Goal: Task Accomplishment & Management: Manage account settings

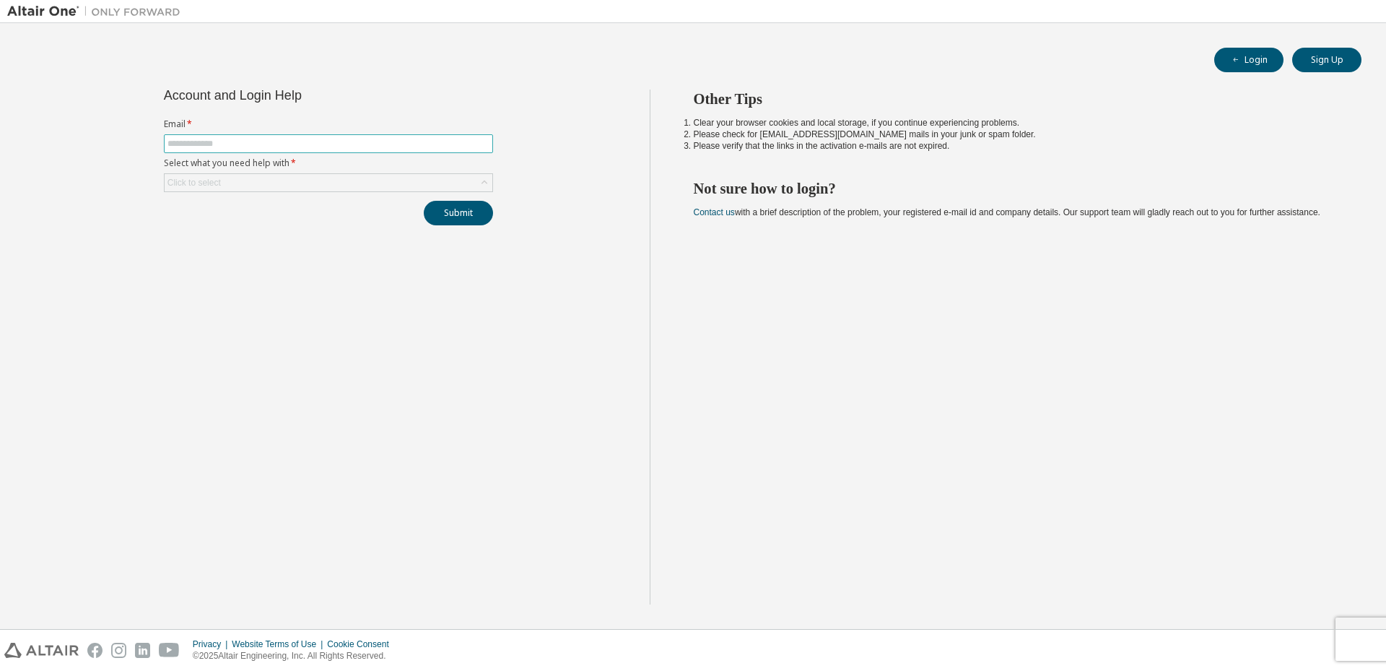
click at [316, 142] on input "text" at bounding box center [329, 144] width 322 height 12
type input "**********"
drag, startPoint x: 318, startPoint y: 149, endPoint x: 311, endPoint y: 180, distance: 31.0
click at [311, 180] on div "Click to select" at bounding box center [329, 182] width 328 height 17
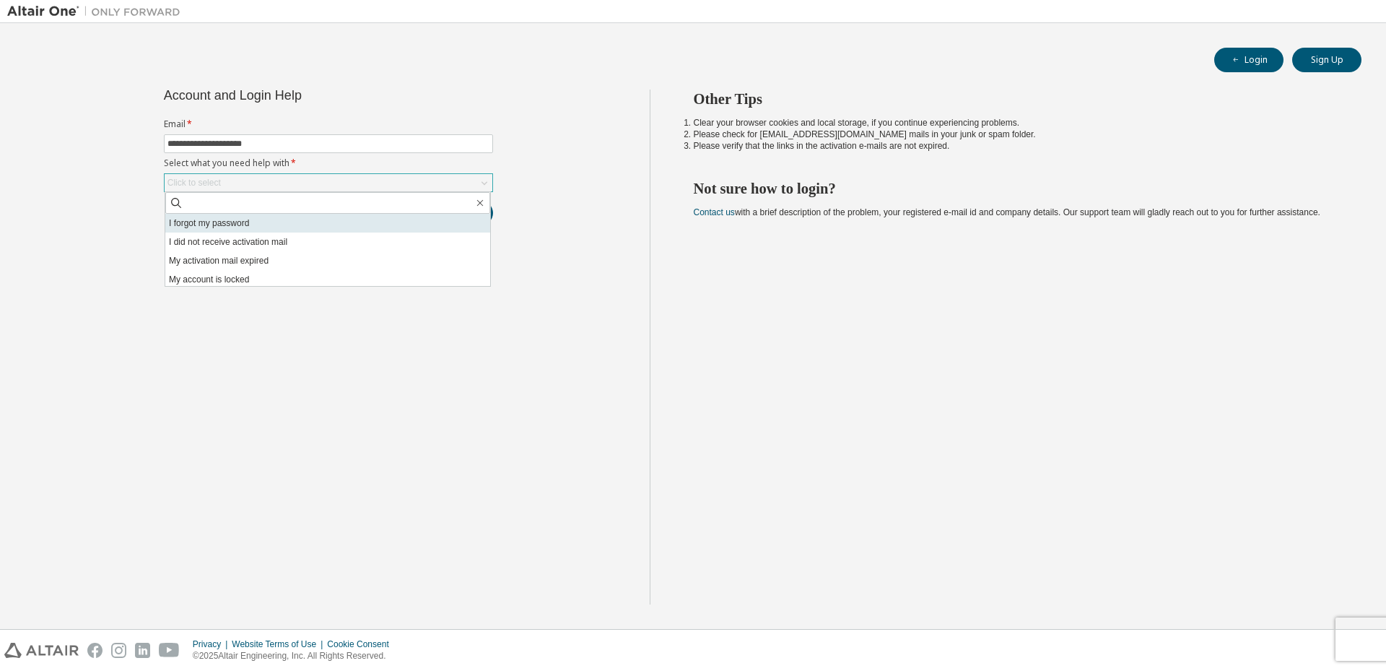
click at [272, 222] on li "I forgot my password" at bounding box center [327, 223] width 325 height 19
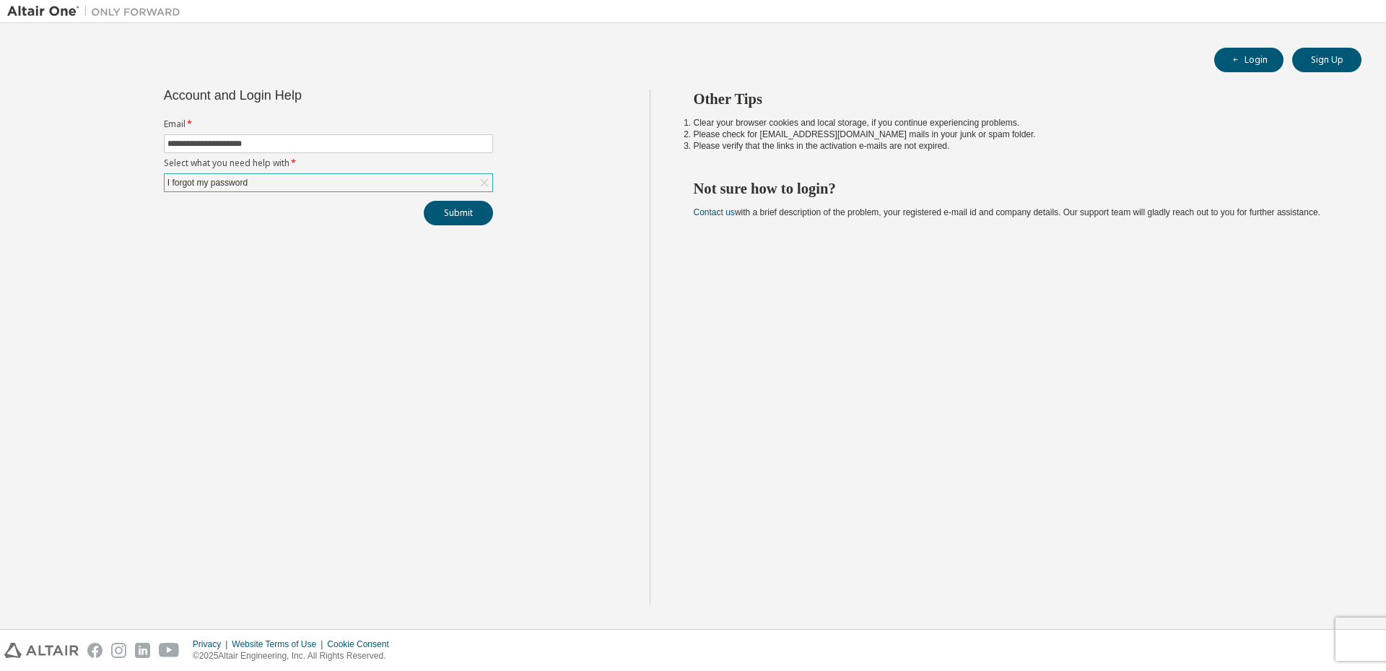
click at [505, 198] on div "**********" at bounding box center [328, 347] width 643 height 515
click at [491, 207] on button "Submit" at bounding box center [458, 213] width 69 height 25
click at [491, 206] on button "Submit" at bounding box center [458, 213] width 69 height 25
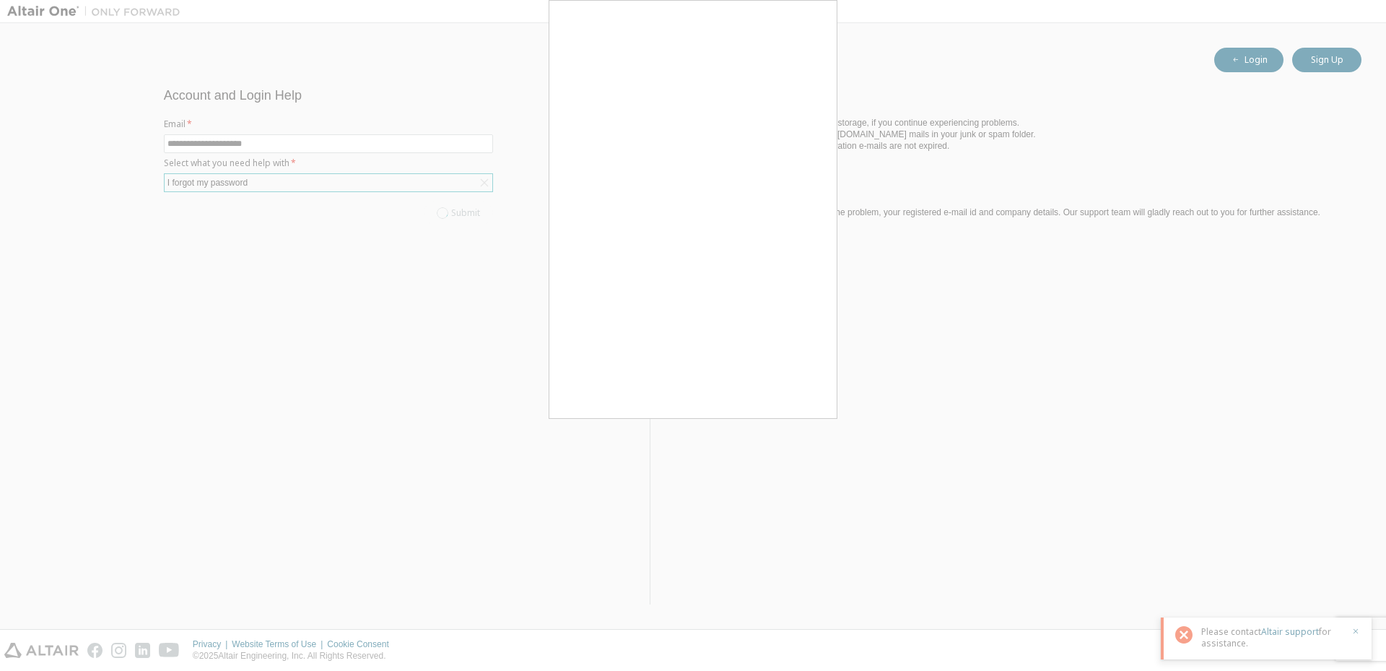
click at [354, 229] on div at bounding box center [693, 335] width 1386 height 671
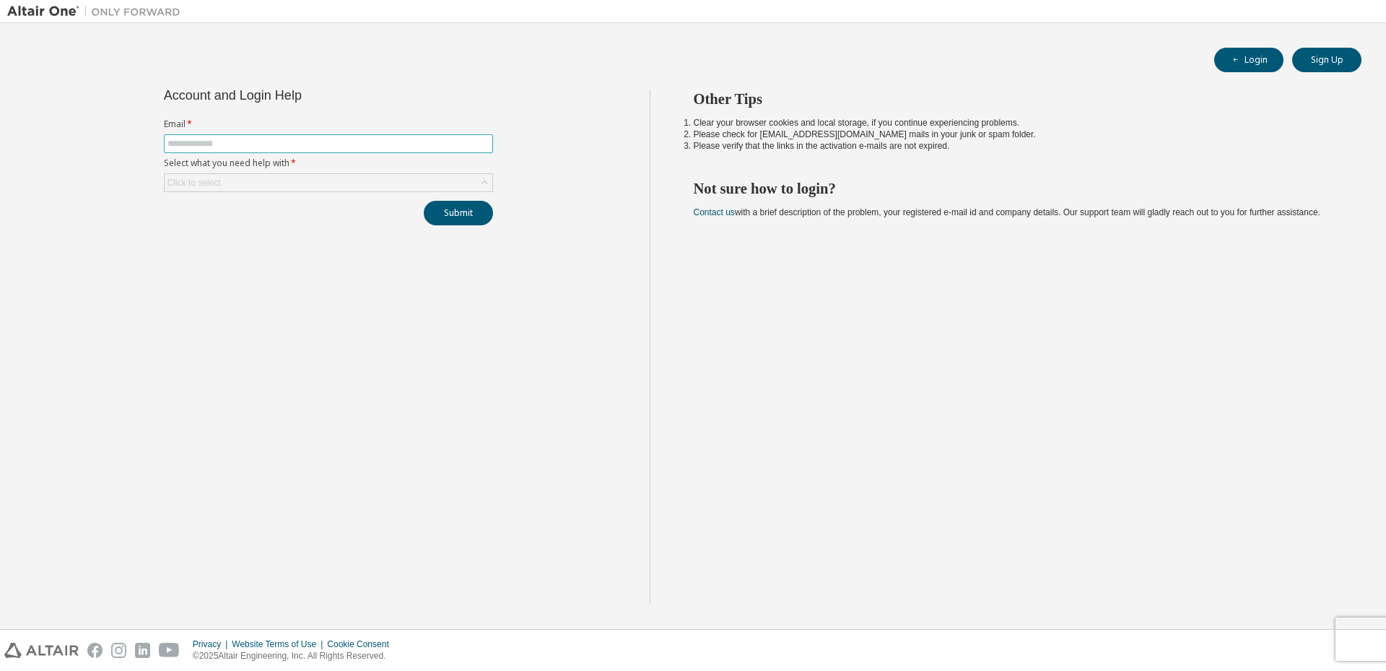
click at [350, 152] on form "Email * Select what you need help with * Click to select" at bounding box center [328, 155] width 329 height 74
click at [338, 188] on div "Click to select" at bounding box center [329, 182] width 328 height 17
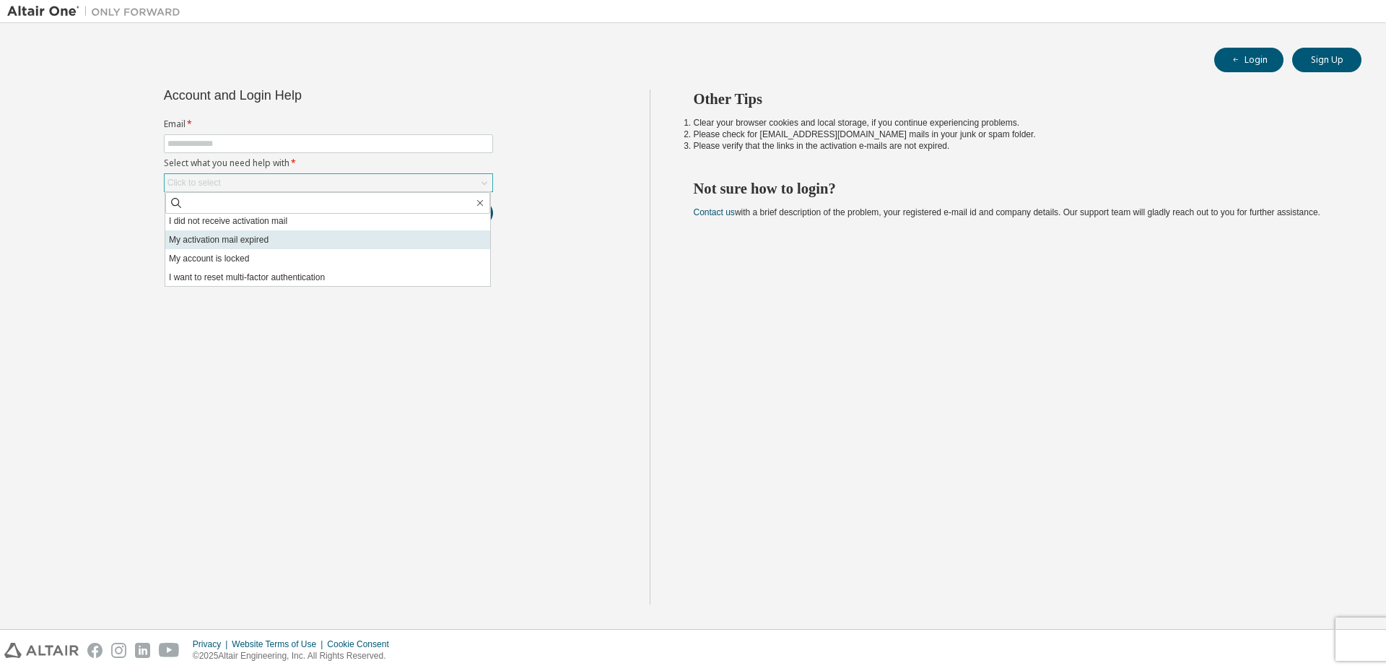
scroll to position [40, 0]
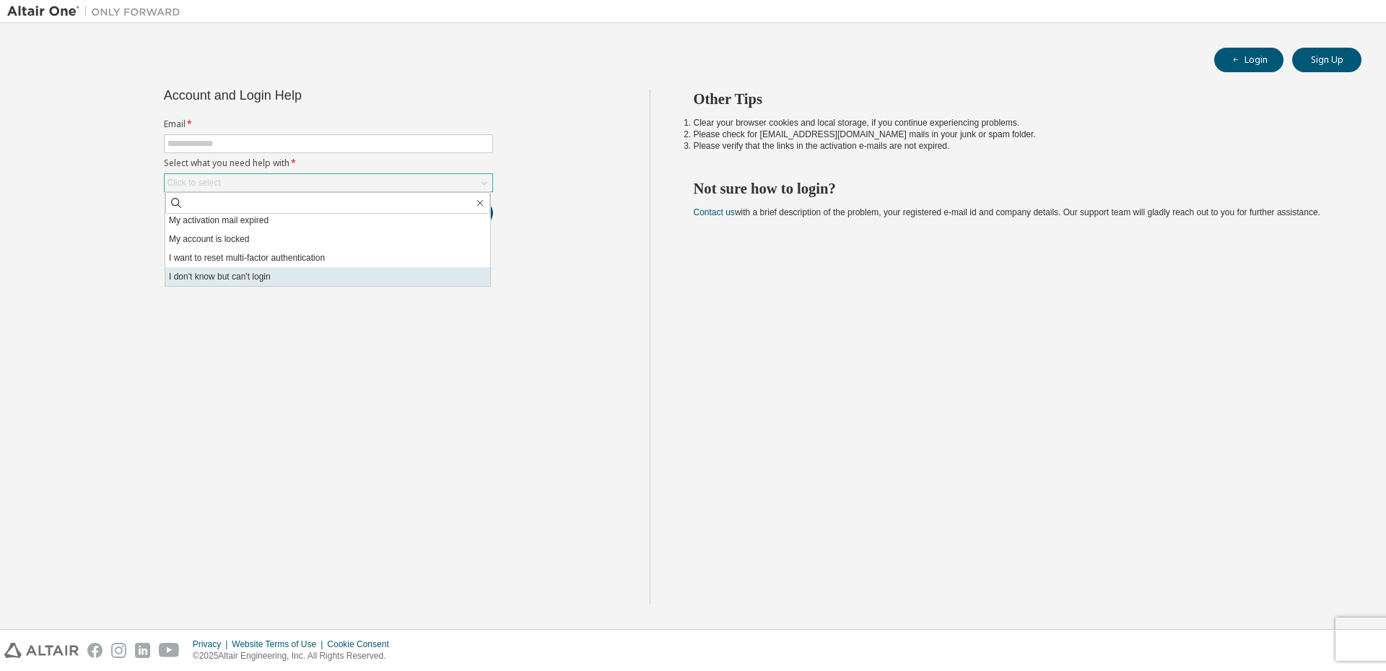
click at [278, 275] on li "I don't know but can't login" at bounding box center [327, 276] width 325 height 19
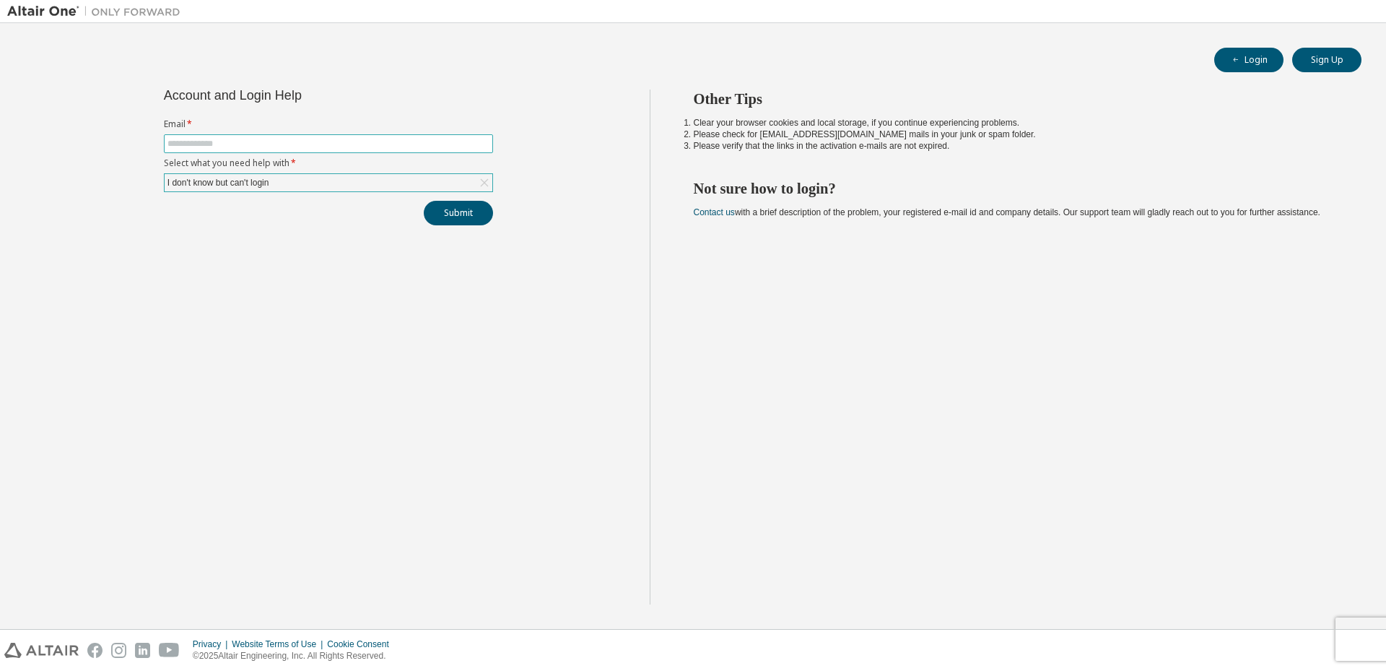
click at [309, 149] on span at bounding box center [328, 143] width 329 height 19
click at [316, 142] on input "text" at bounding box center [329, 144] width 322 height 12
click at [316, 142] on input "*" at bounding box center [329, 144] width 322 height 12
type input "**********"
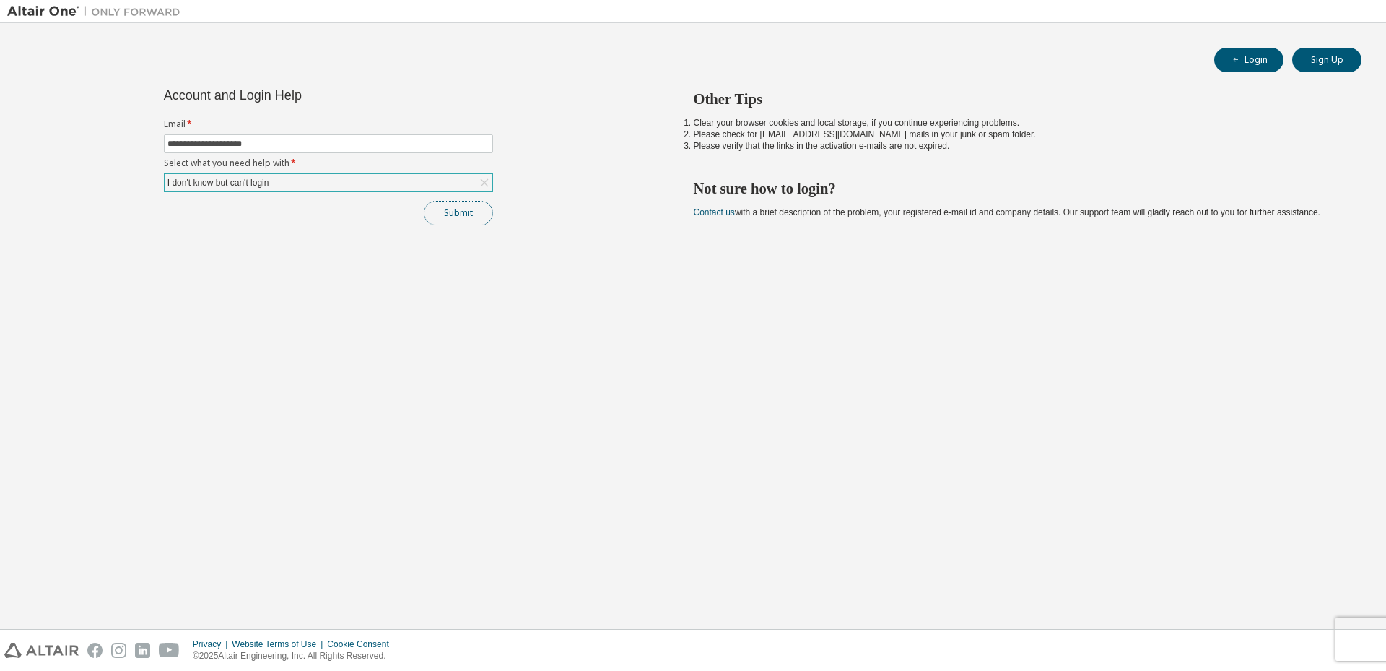
click at [444, 218] on button "Submit" at bounding box center [458, 213] width 69 height 25
click at [476, 147] on input "text" at bounding box center [329, 144] width 322 height 12
type input "**********"
click at [335, 187] on div "Click to select" at bounding box center [329, 182] width 328 height 17
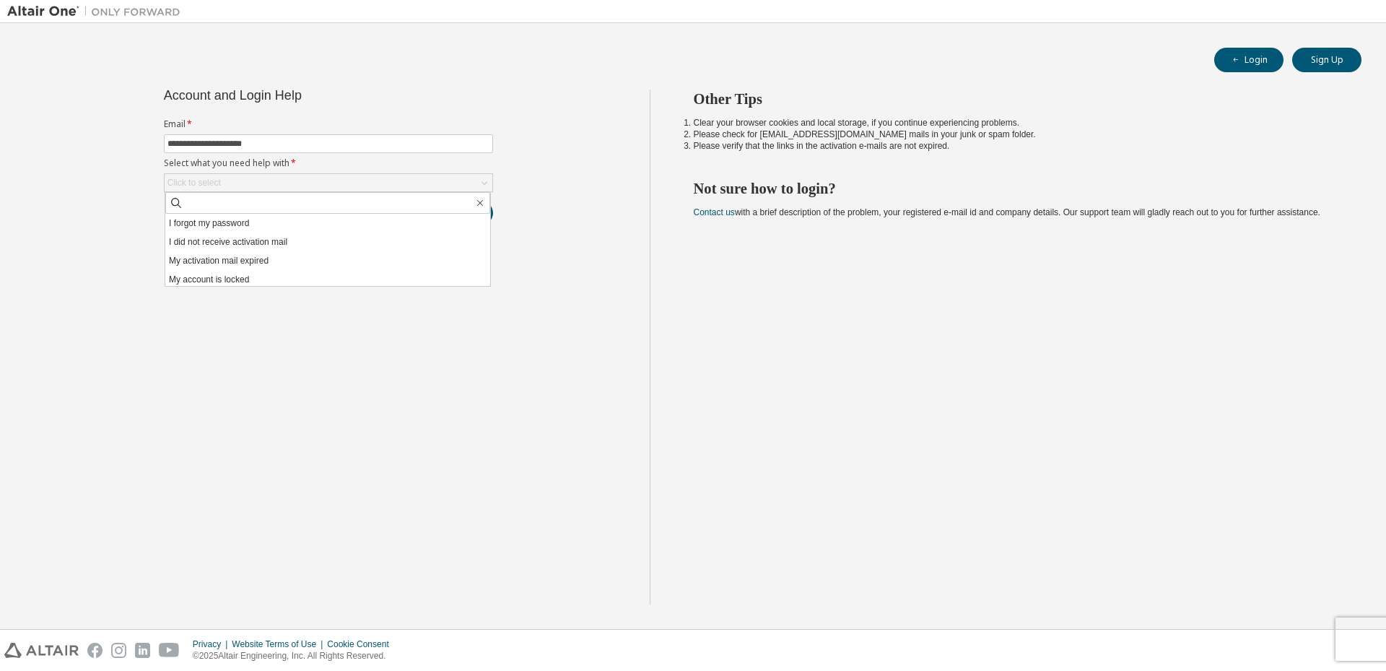
click at [340, 223] on li "I forgot my password" at bounding box center [327, 223] width 325 height 19
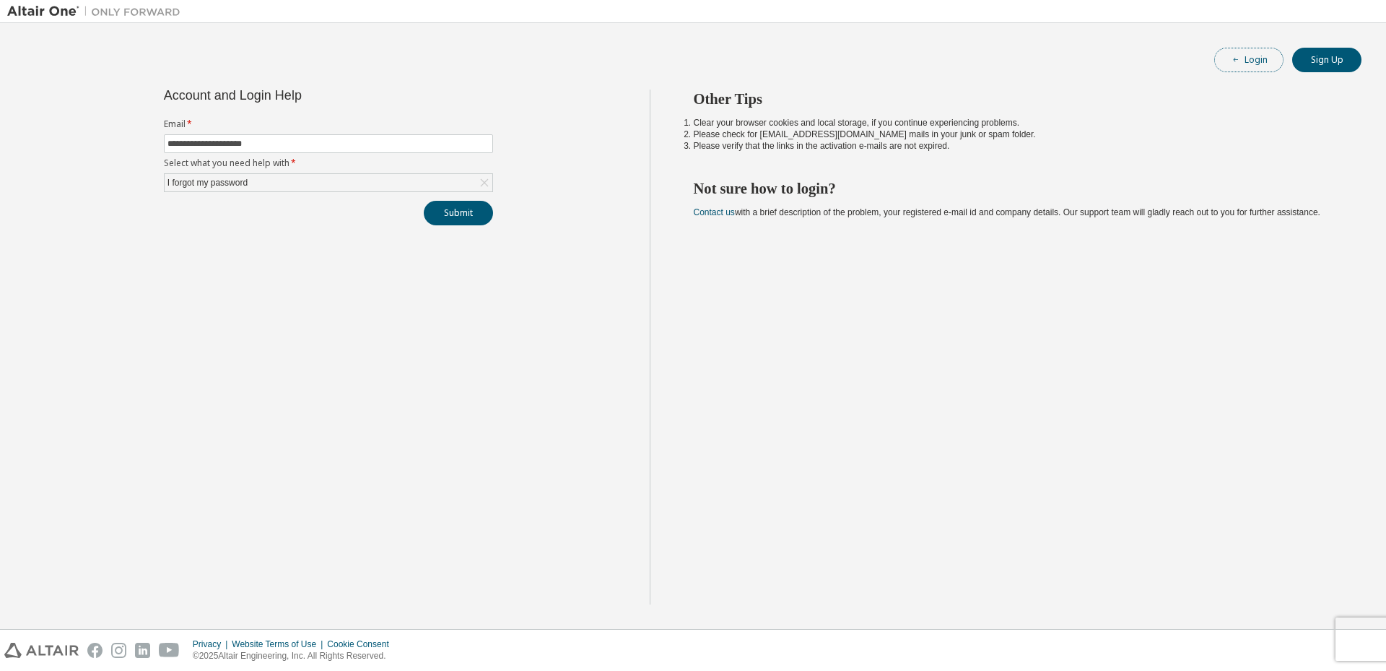
click at [1241, 65] on span "button" at bounding box center [1236, 60] width 12 height 12
